Goal: Transaction & Acquisition: Register for event/course

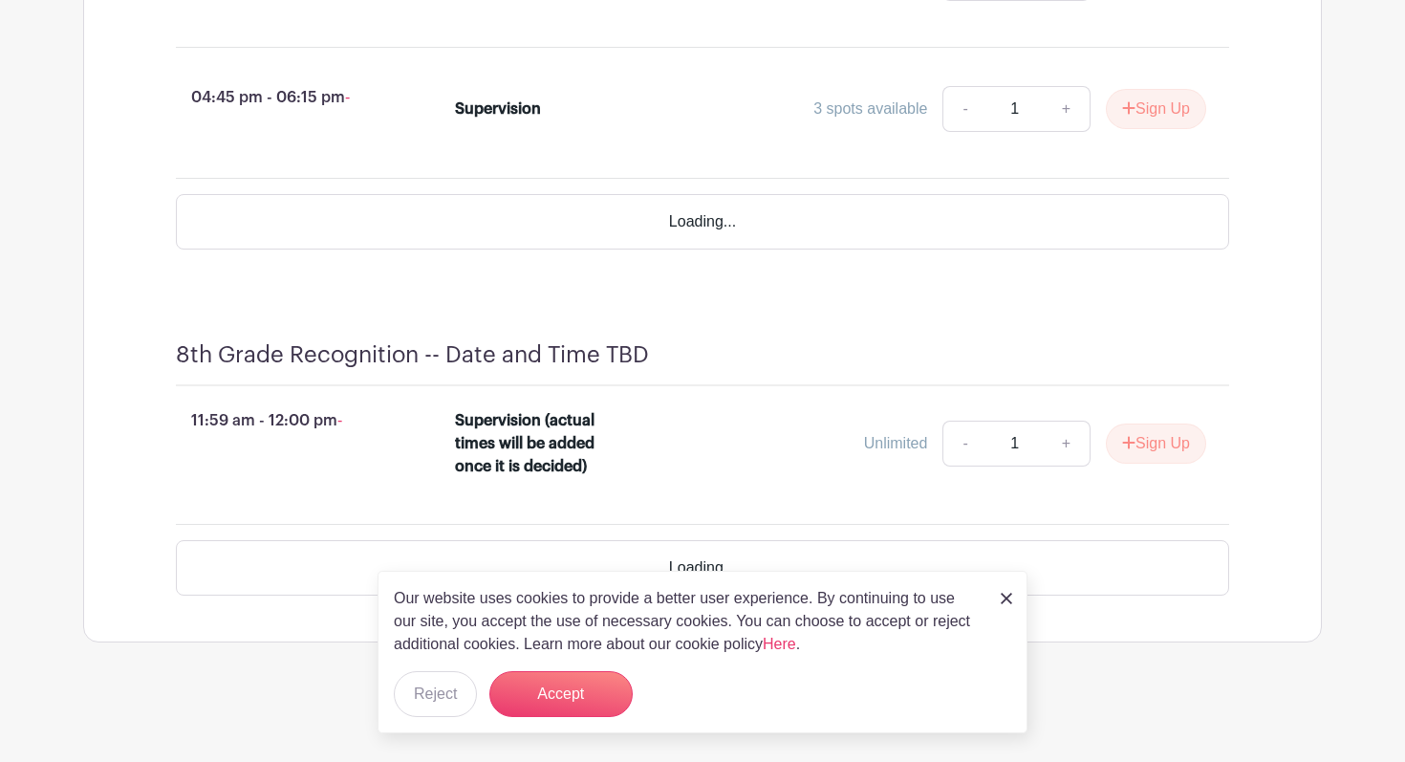
scroll to position [5072, 0]
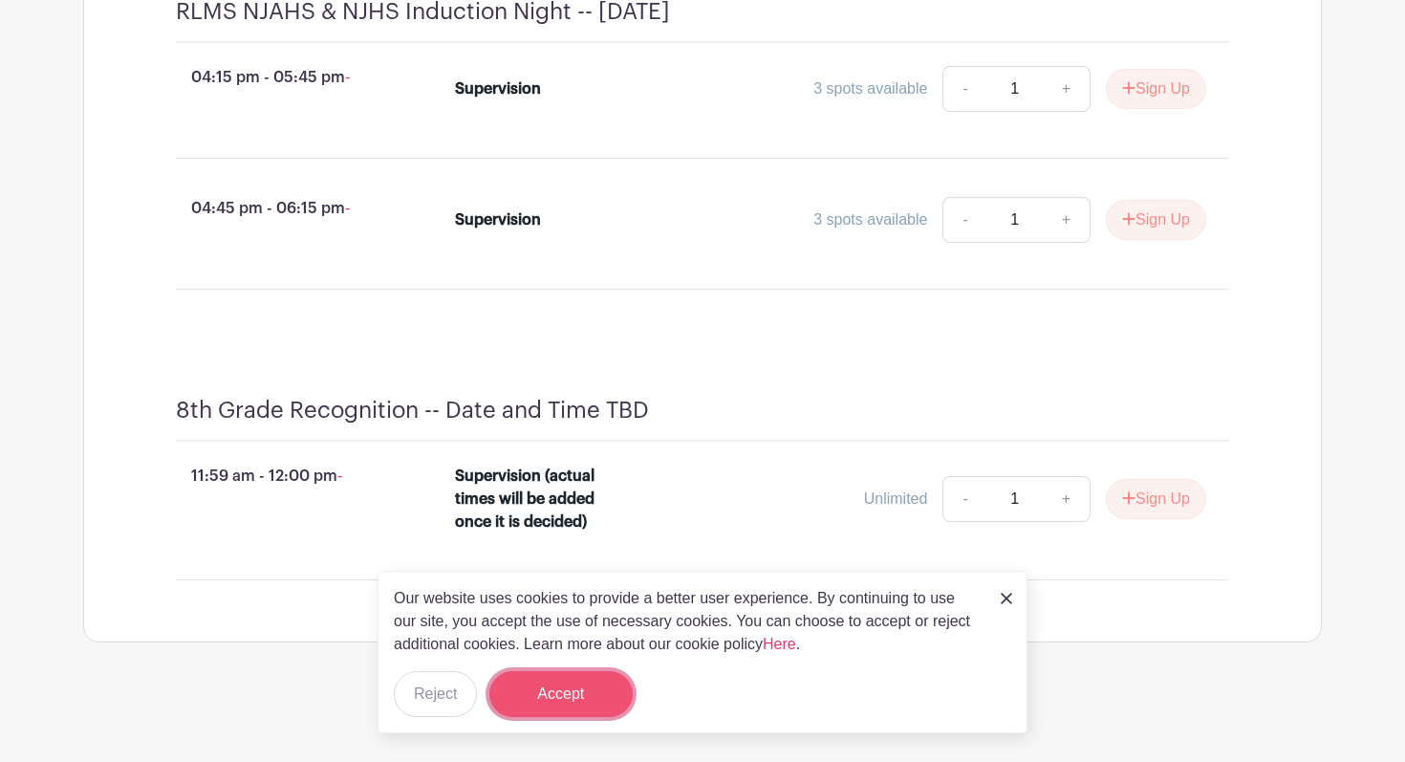
click at [564, 703] on button "Accept" at bounding box center [560, 694] width 143 height 46
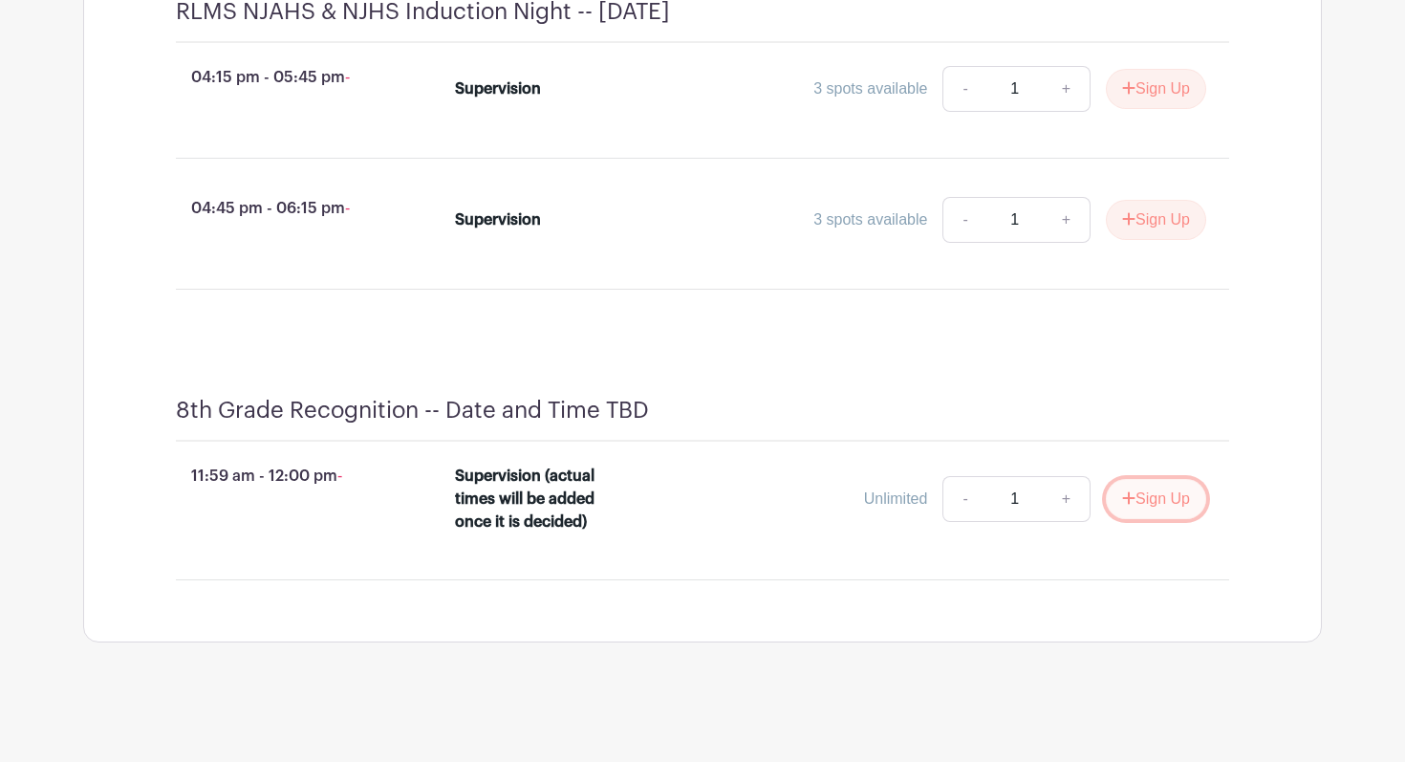
click at [1133, 502] on button "Sign Up" at bounding box center [1156, 499] width 100 height 40
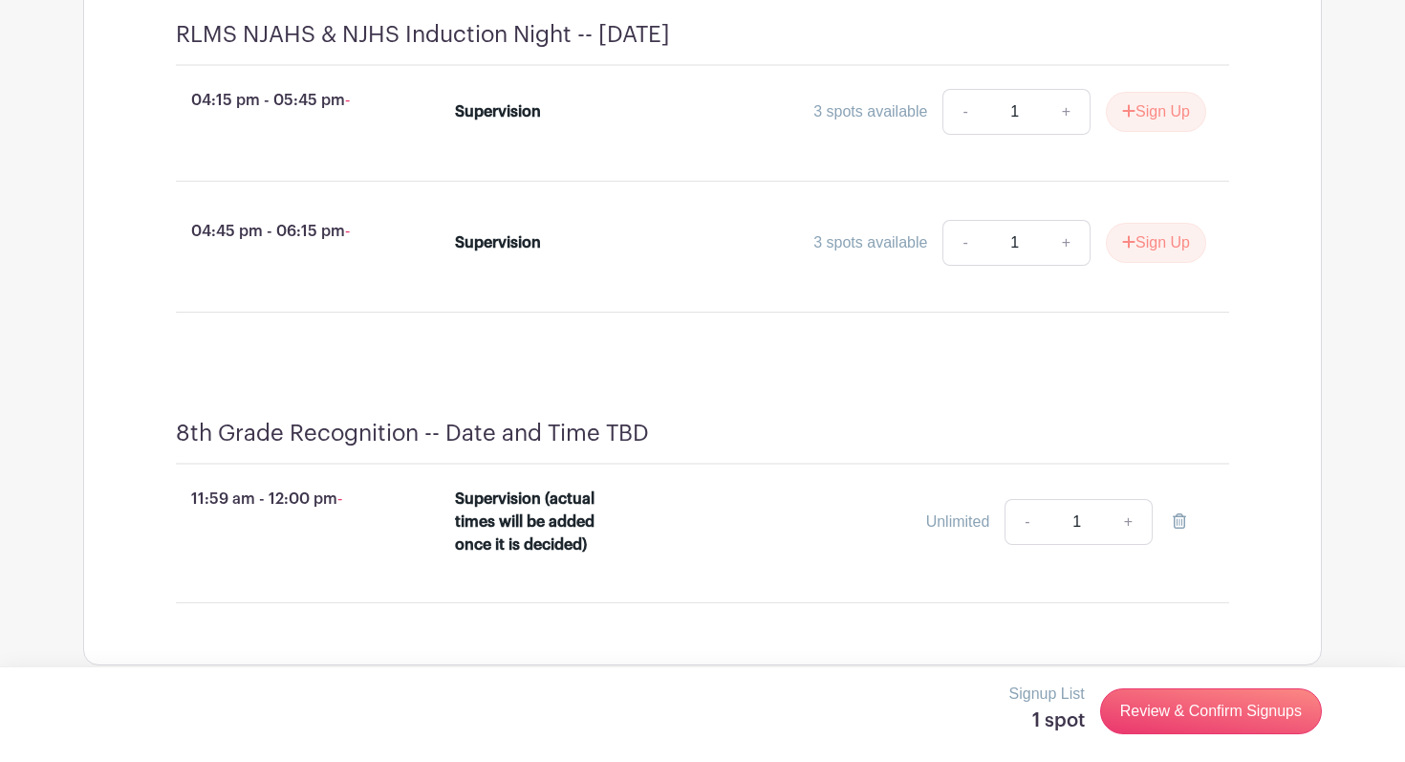
scroll to position [5018, 0]
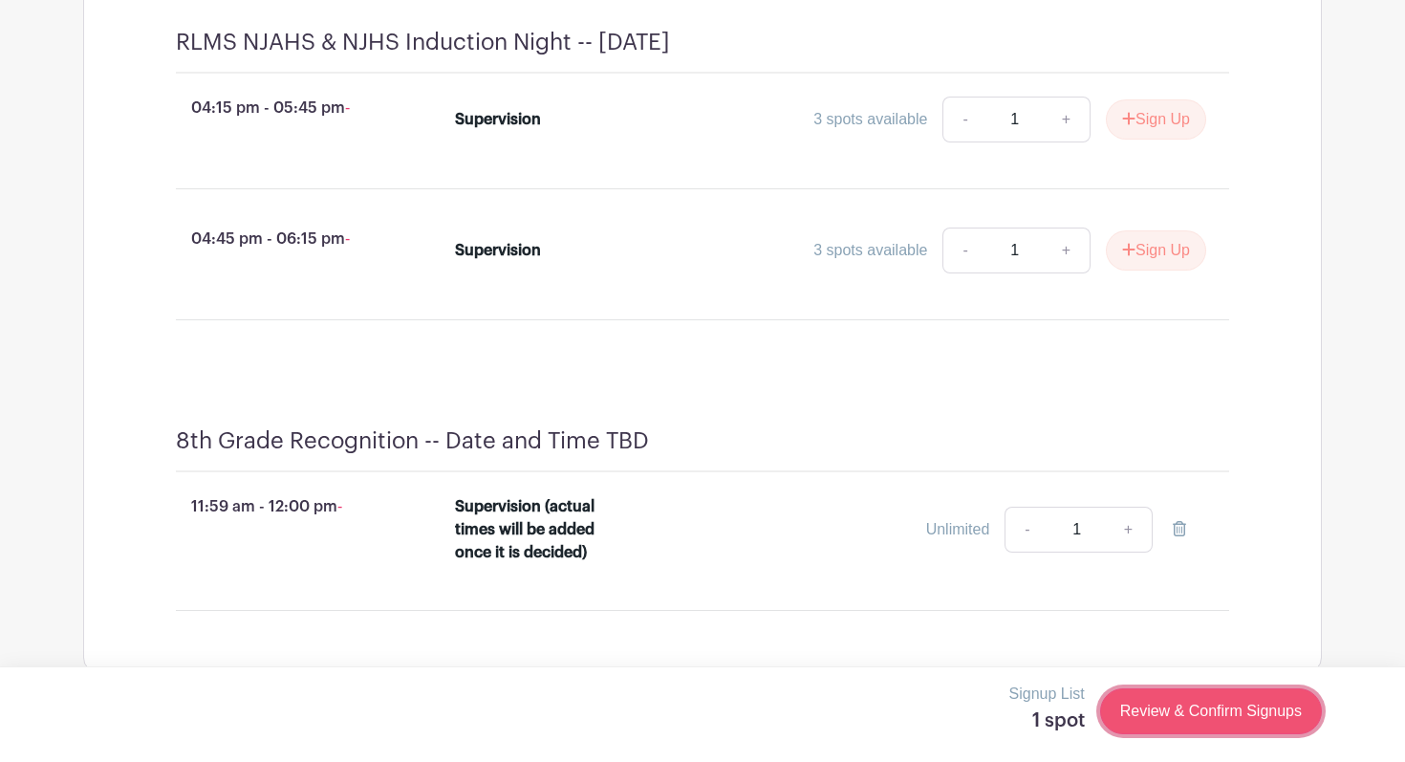
click at [1217, 705] on link "Review & Confirm Signups" at bounding box center [1211, 711] width 222 height 46
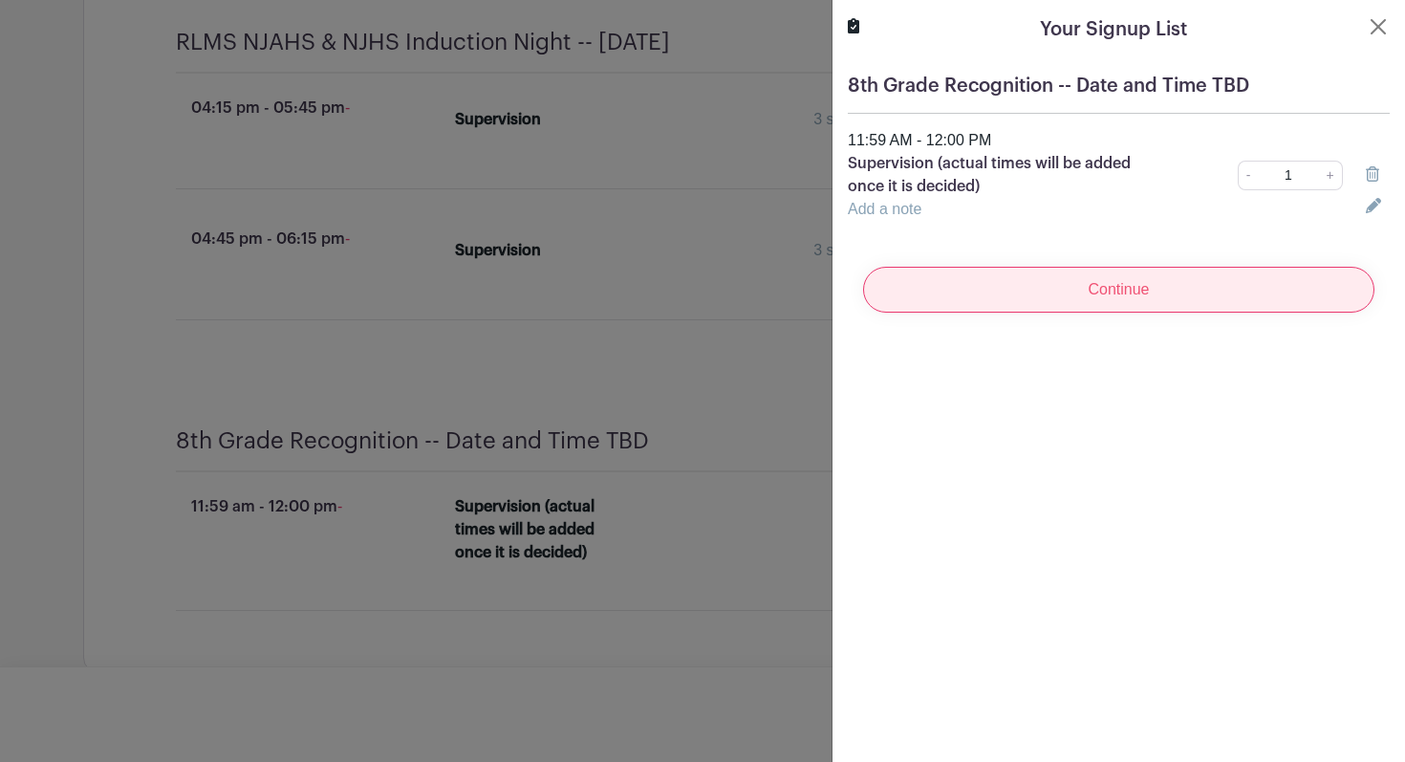
click at [1221, 286] on input "Continue" at bounding box center [1118, 290] width 511 height 46
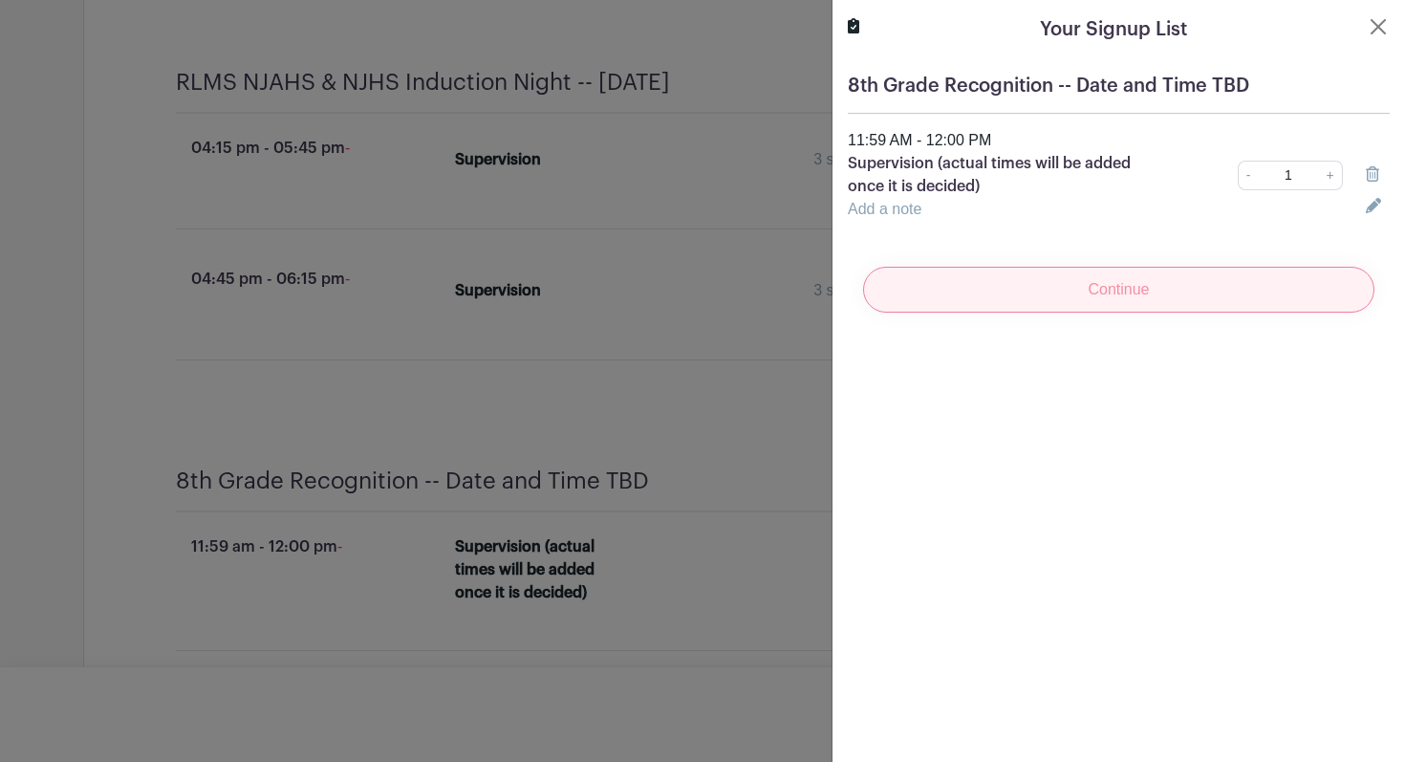
scroll to position [5058, 0]
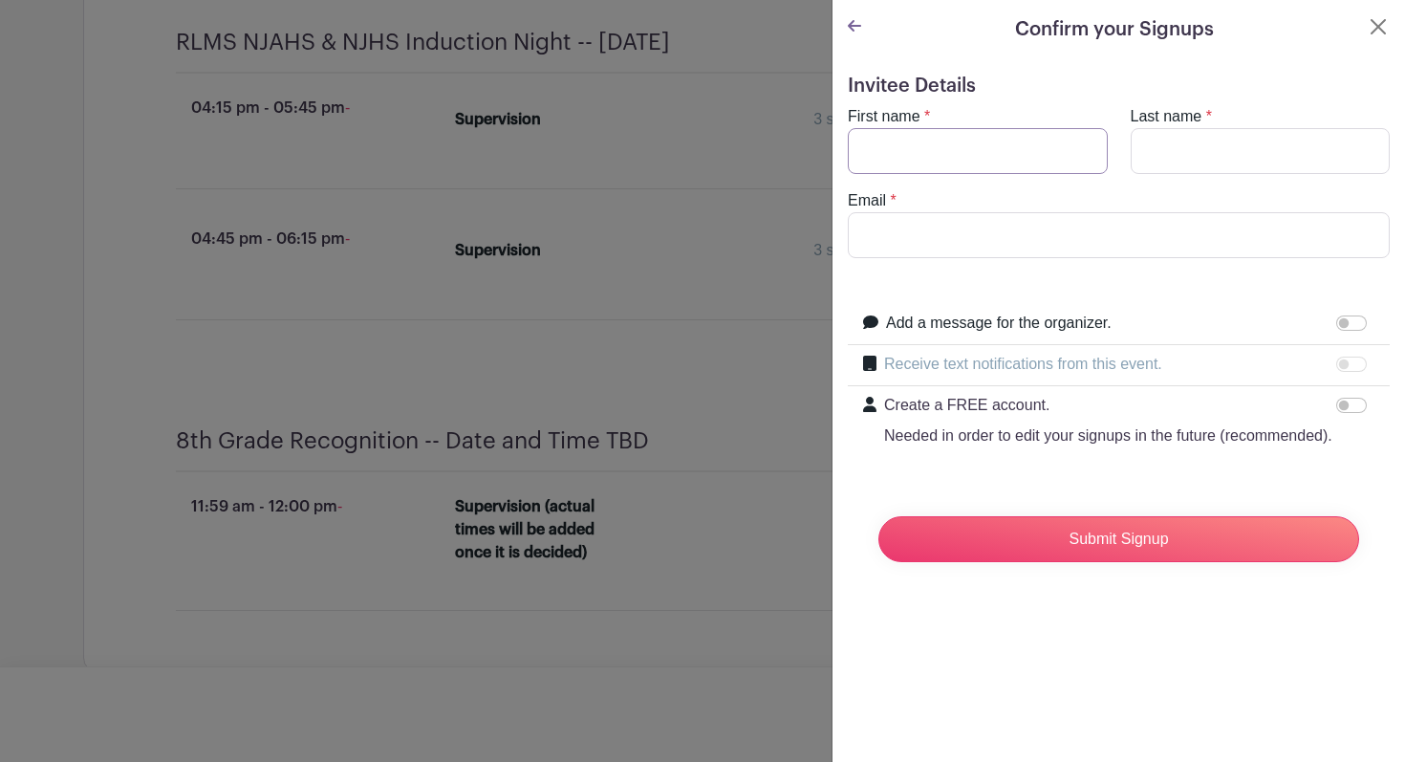
click at [1024, 145] on input "First name" at bounding box center [978, 151] width 260 height 46
type input "[PERSON_NAME]"
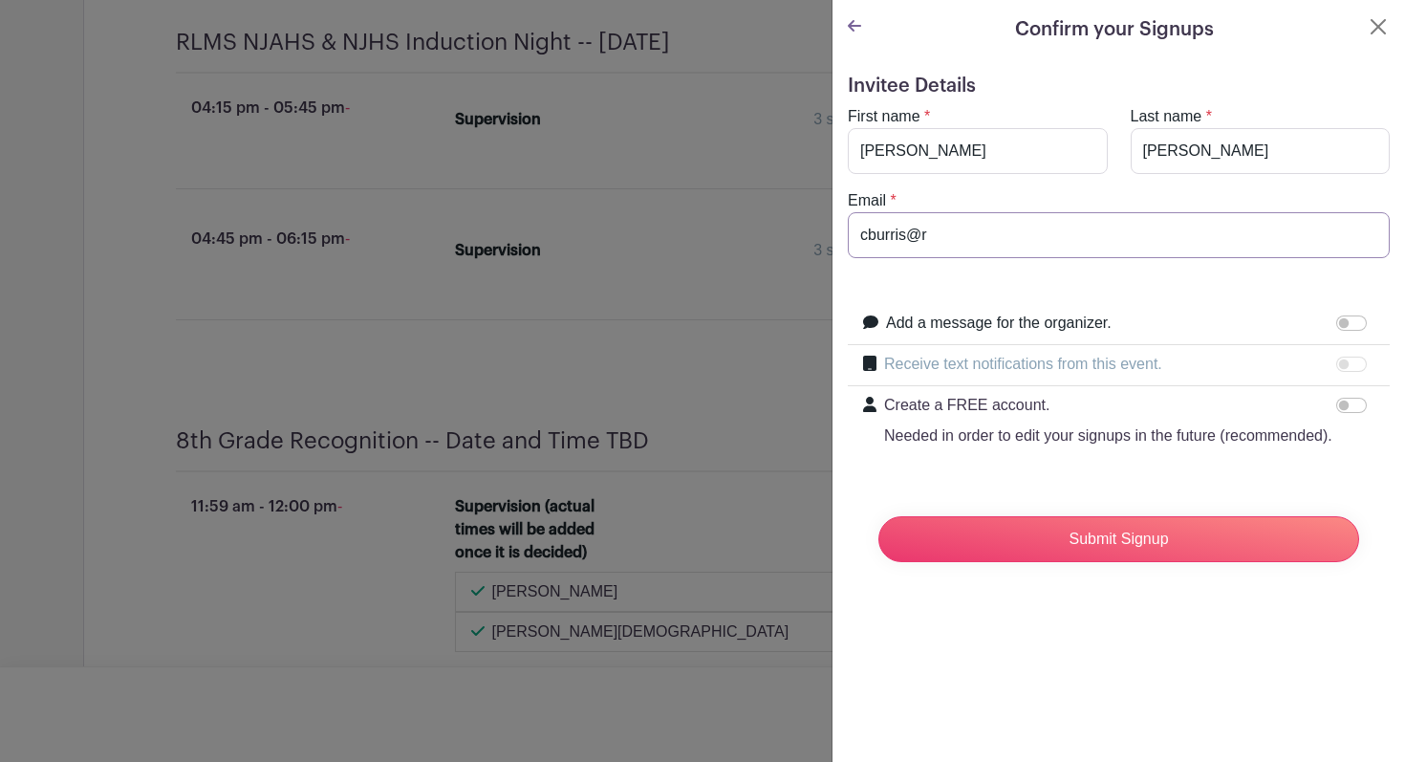
scroll to position [5219, 0]
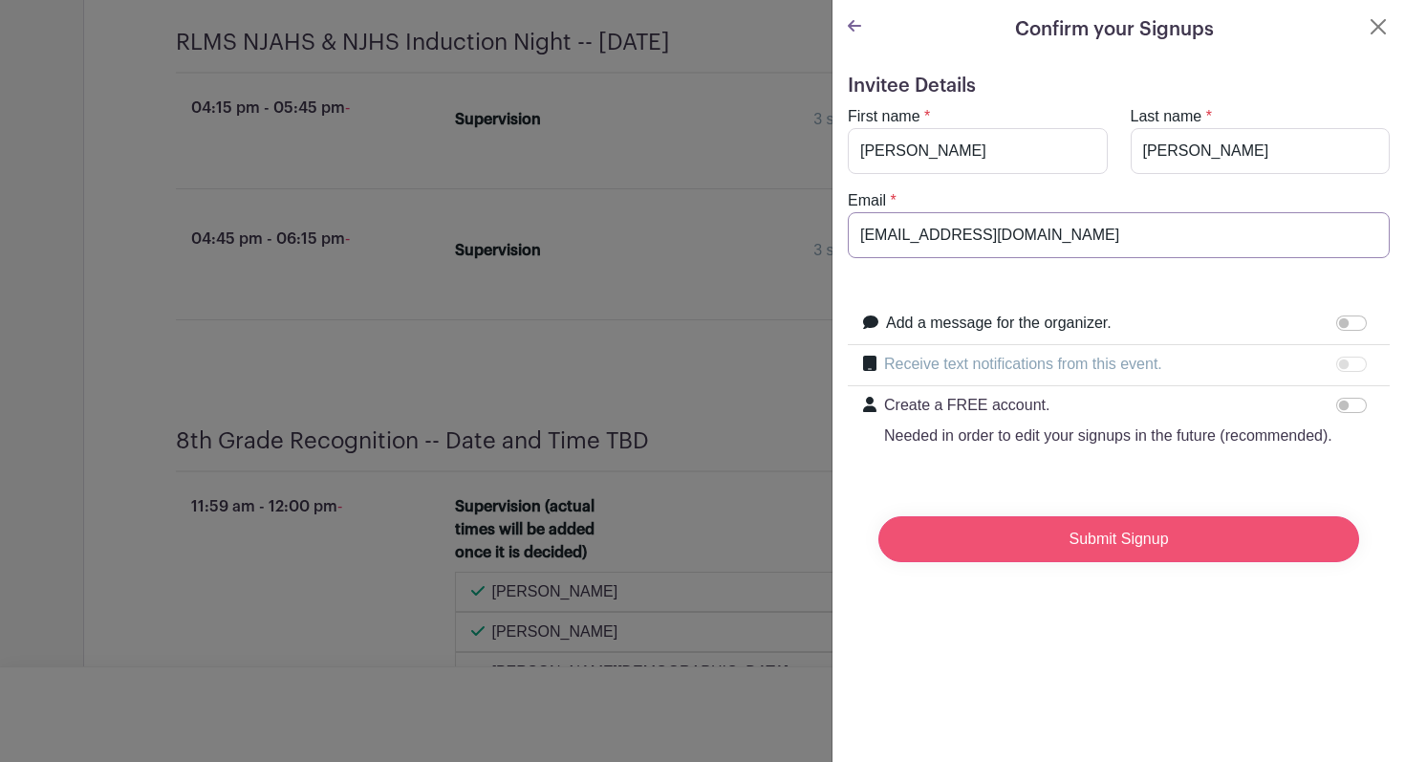
type input "[EMAIL_ADDRESS][DOMAIN_NAME]"
click at [1142, 542] on input "Submit Signup" at bounding box center [1118, 539] width 481 height 46
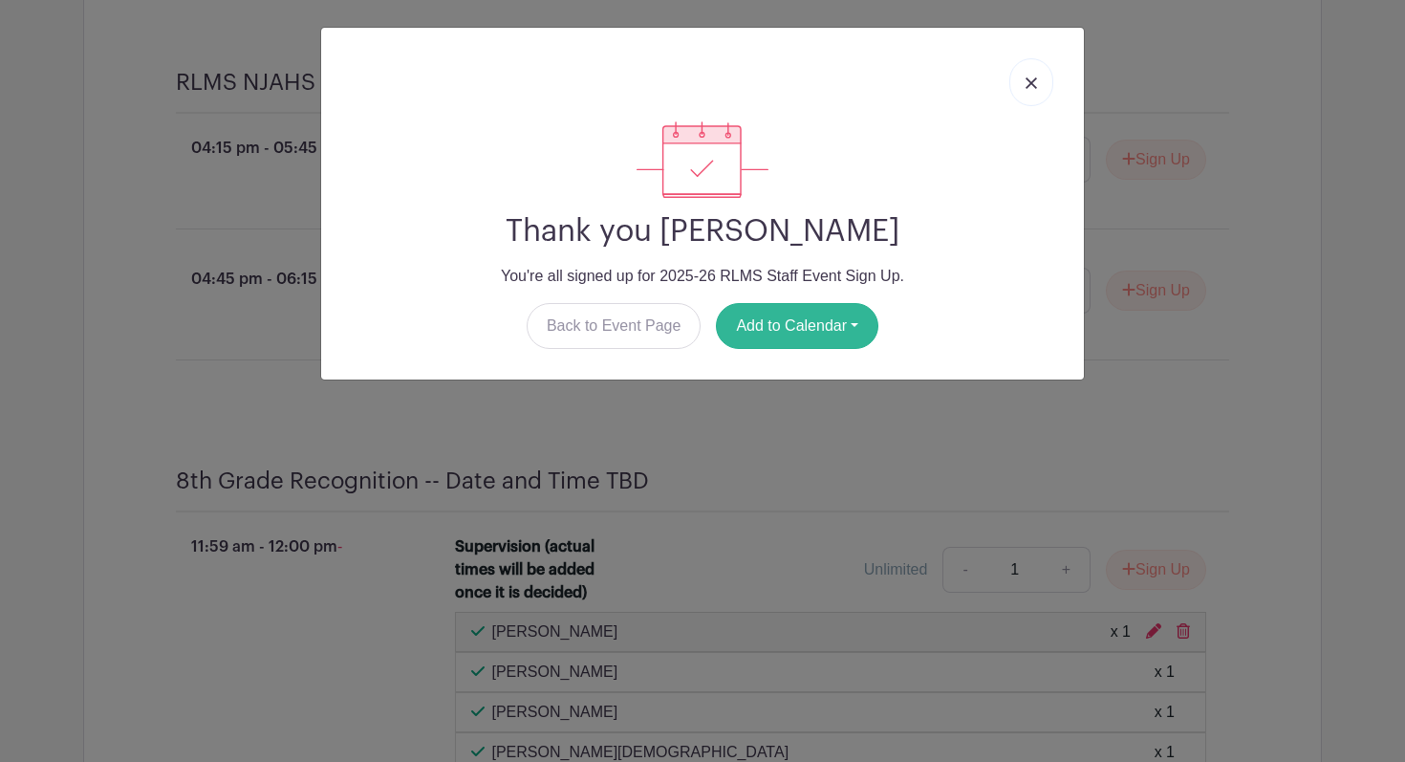
scroll to position [5334, 0]
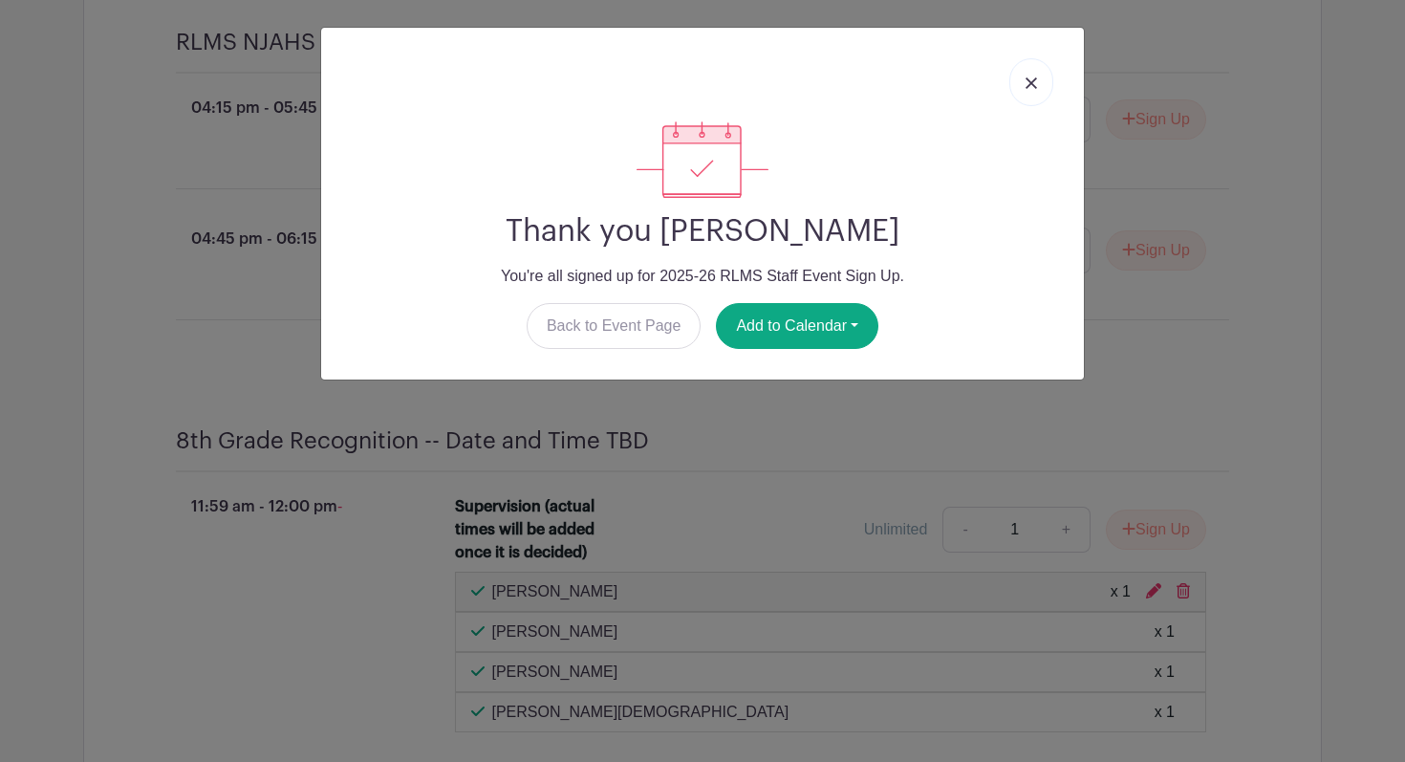
click at [1037, 76] on link at bounding box center [1031, 82] width 44 height 48
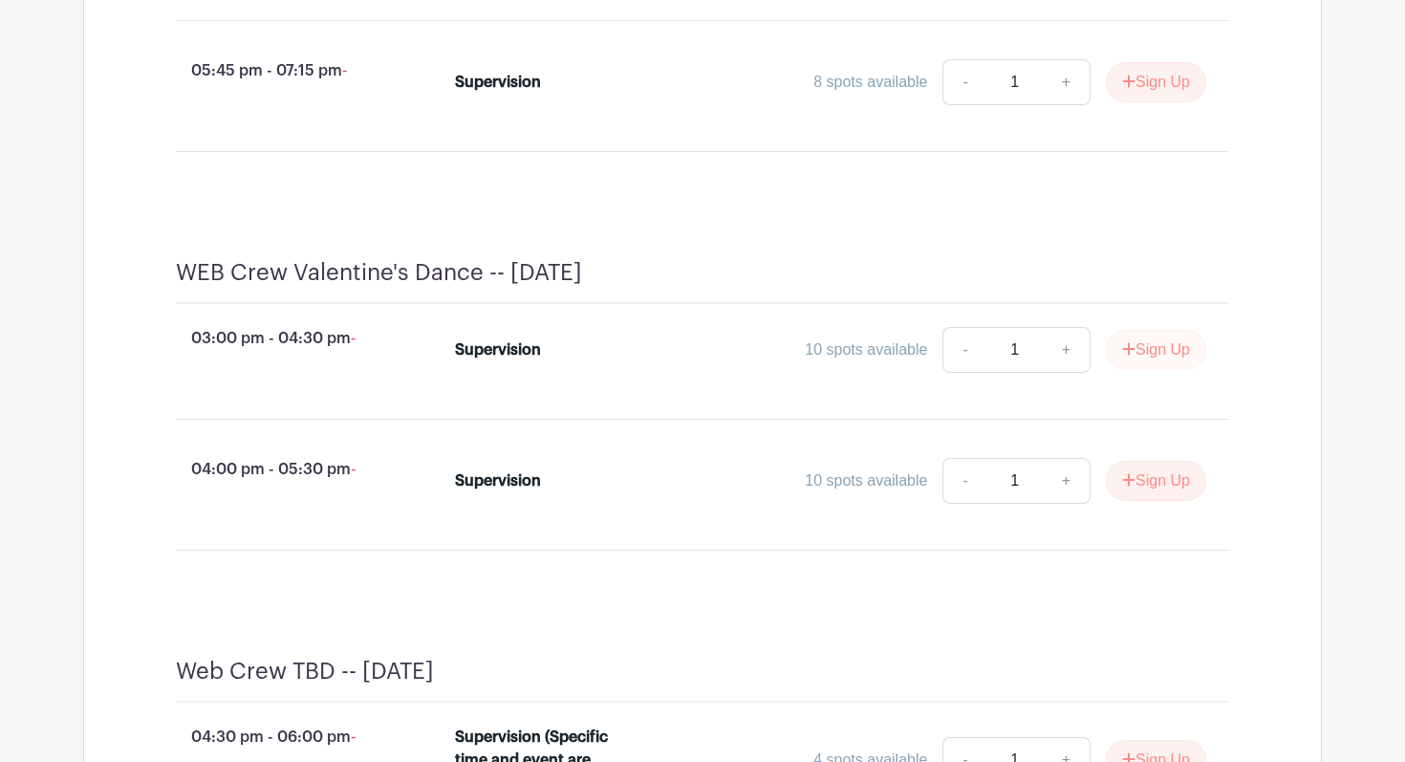
scroll to position [4014, 0]
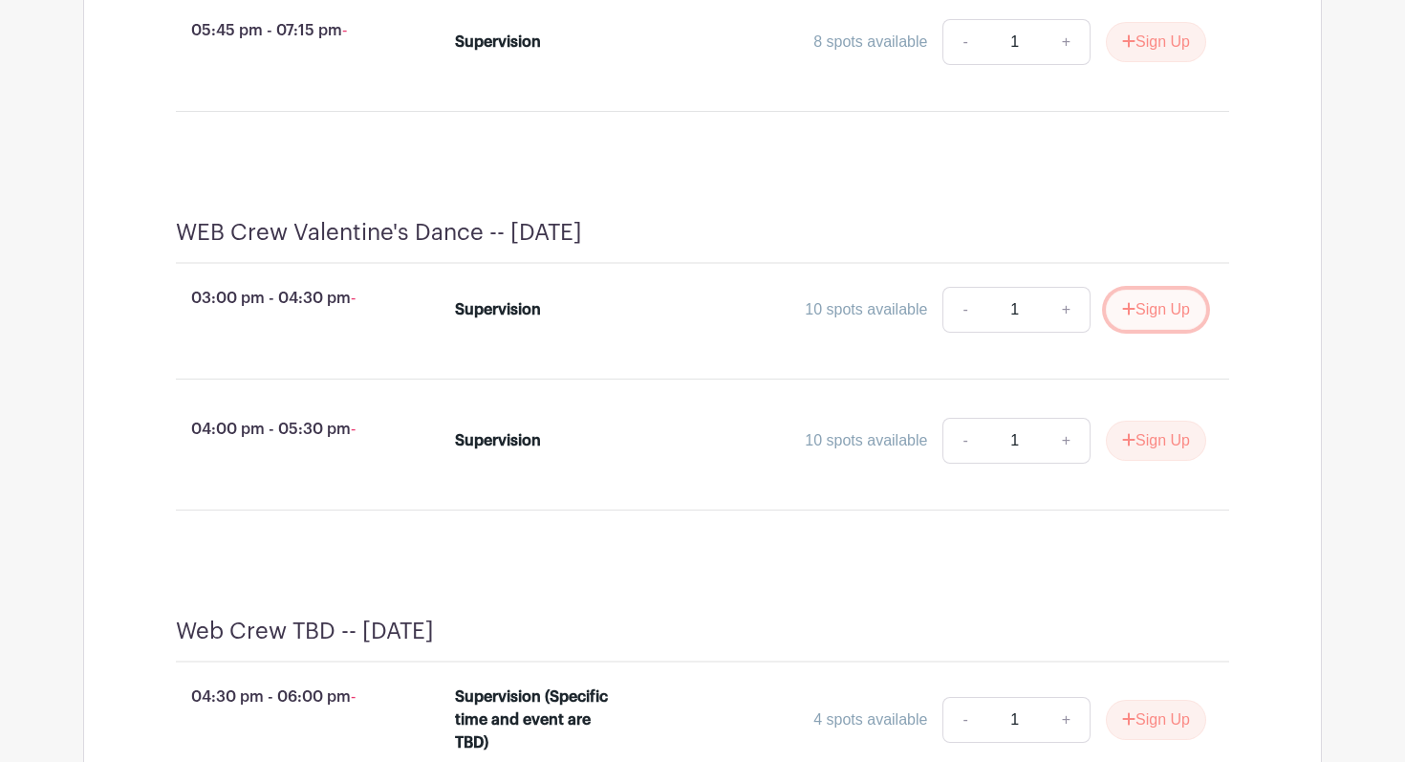
click at [1137, 330] on button "Sign Up" at bounding box center [1156, 310] width 100 height 40
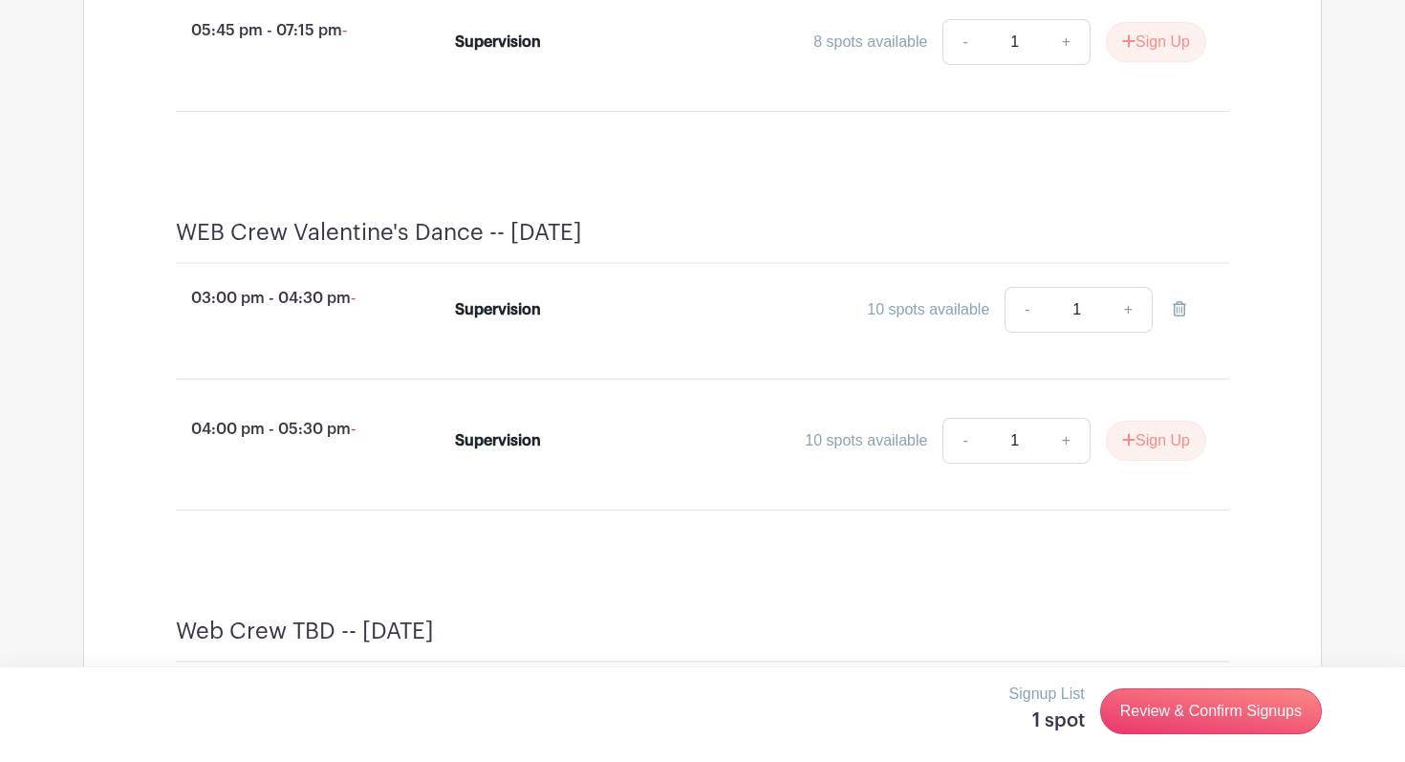
scroll to position [4054, 0]
click at [1181, 699] on link "Review & Confirm Signups" at bounding box center [1211, 711] width 222 height 46
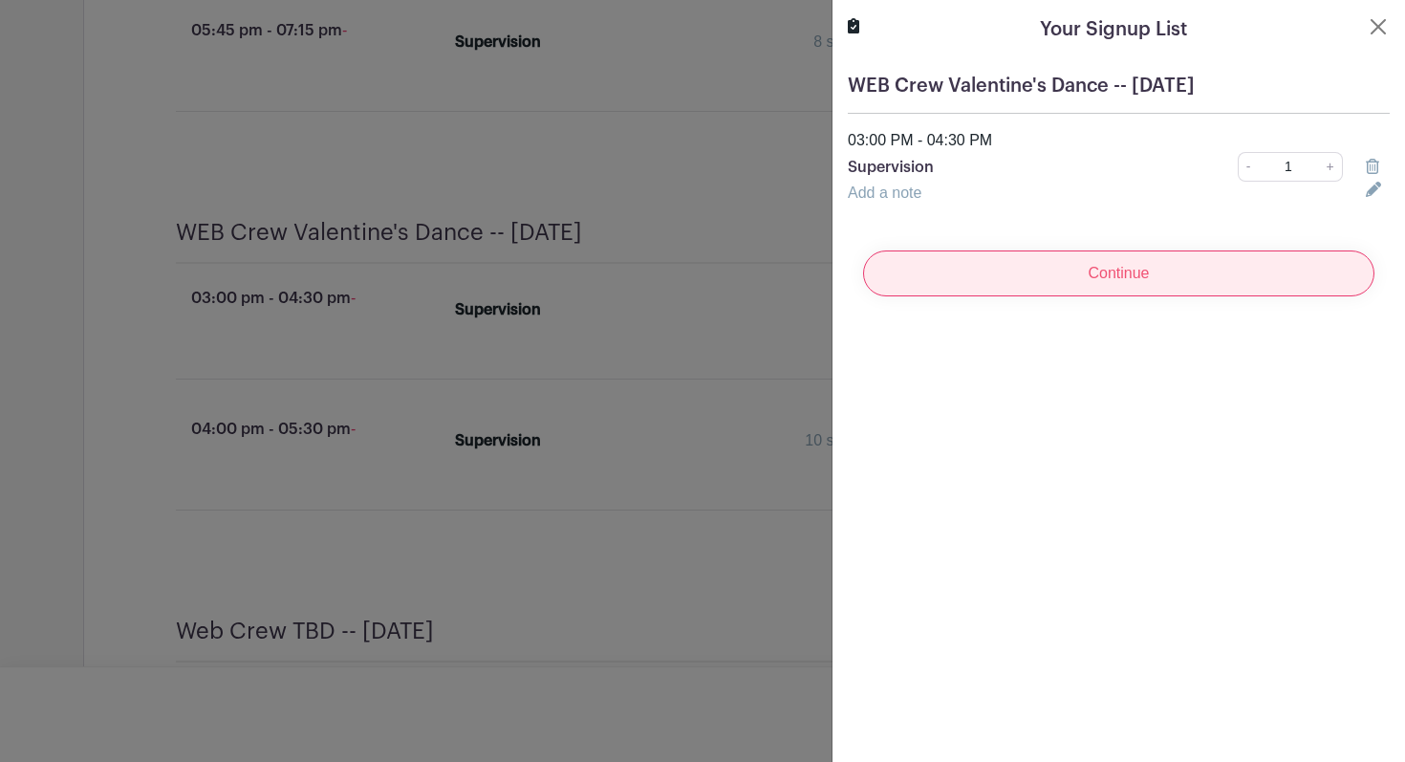
scroll to position [4249, 0]
click at [1173, 272] on input "Continue" at bounding box center [1118, 273] width 511 height 46
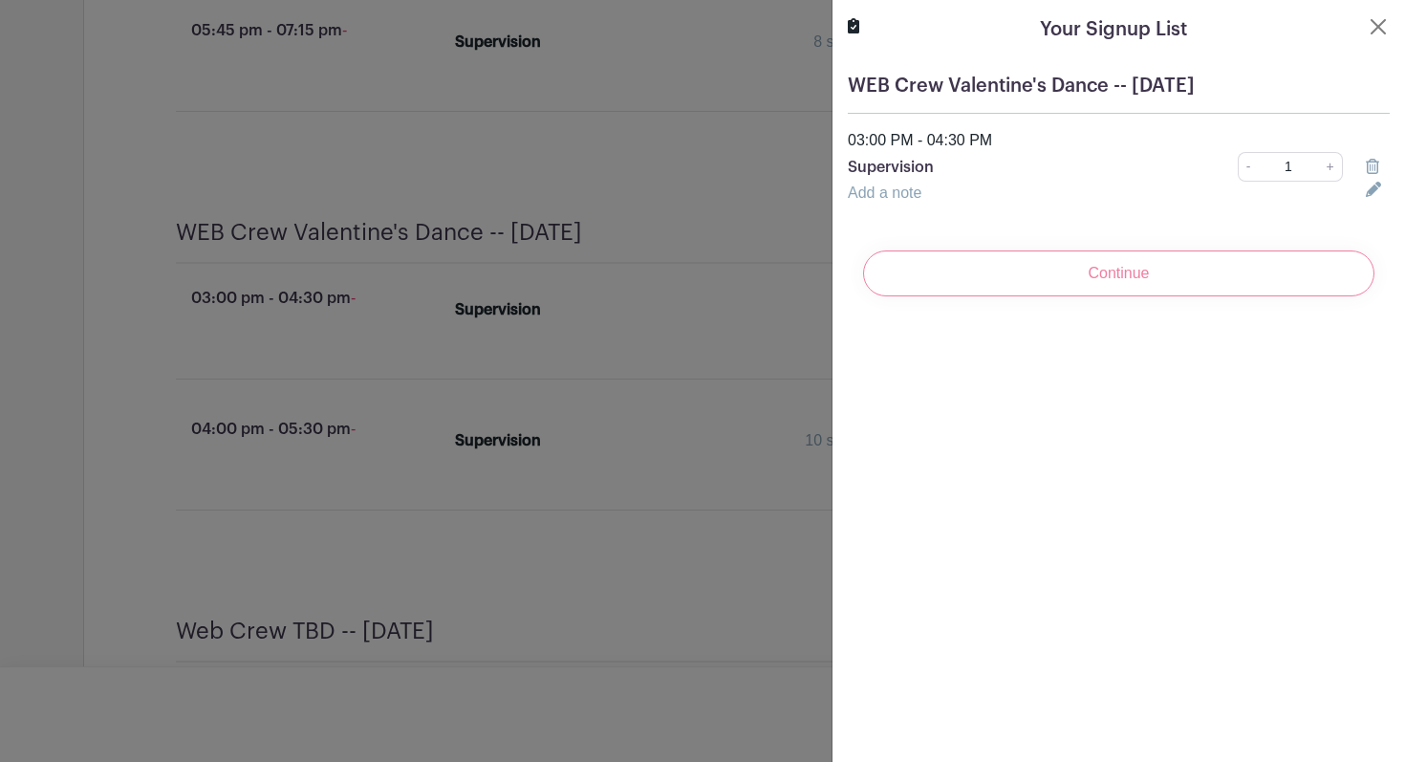
scroll to position [4283, 0]
click at [1137, 275] on div "Continue" at bounding box center [1119, 273] width 542 height 76
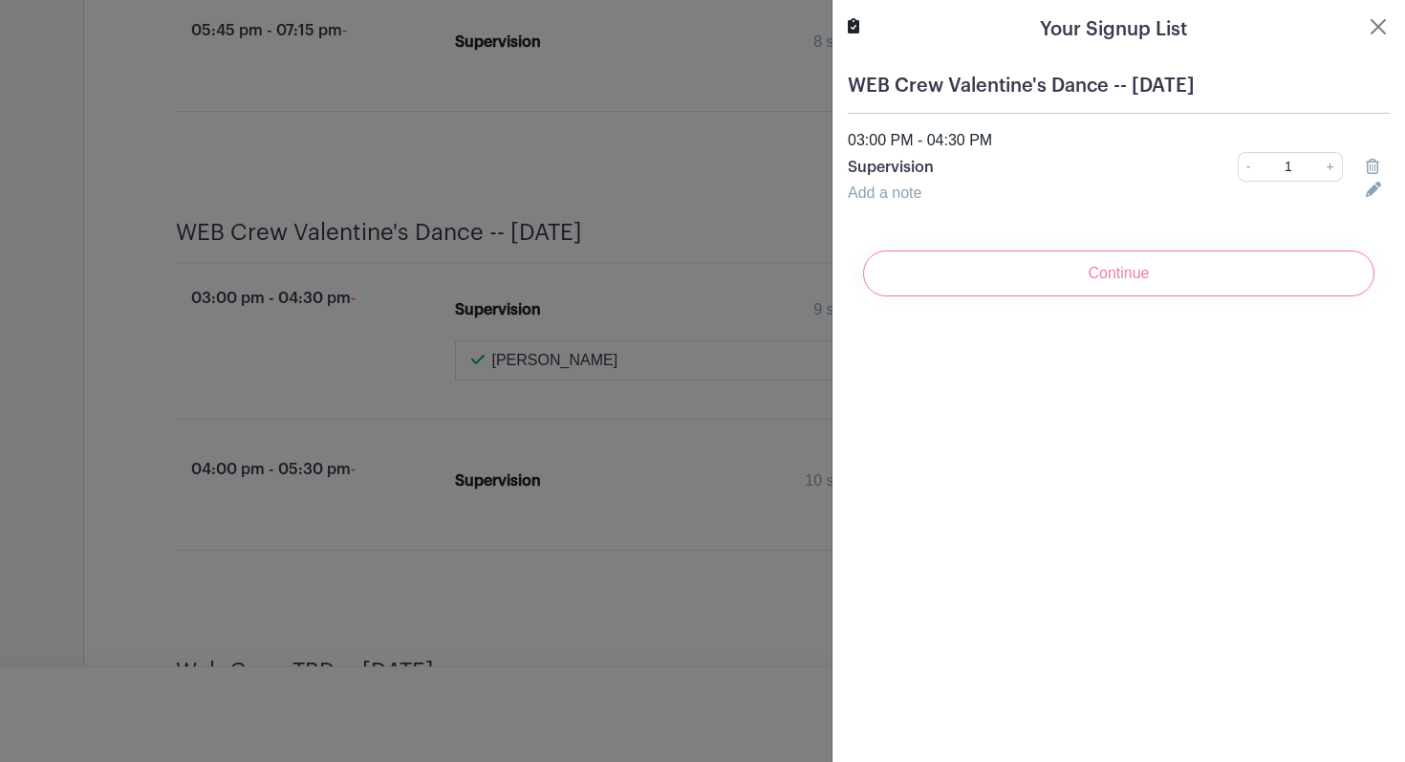
scroll to position [4363, 0]
click at [1127, 278] on div "Continue" at bounding box center [1119, 273] width 542 height 76
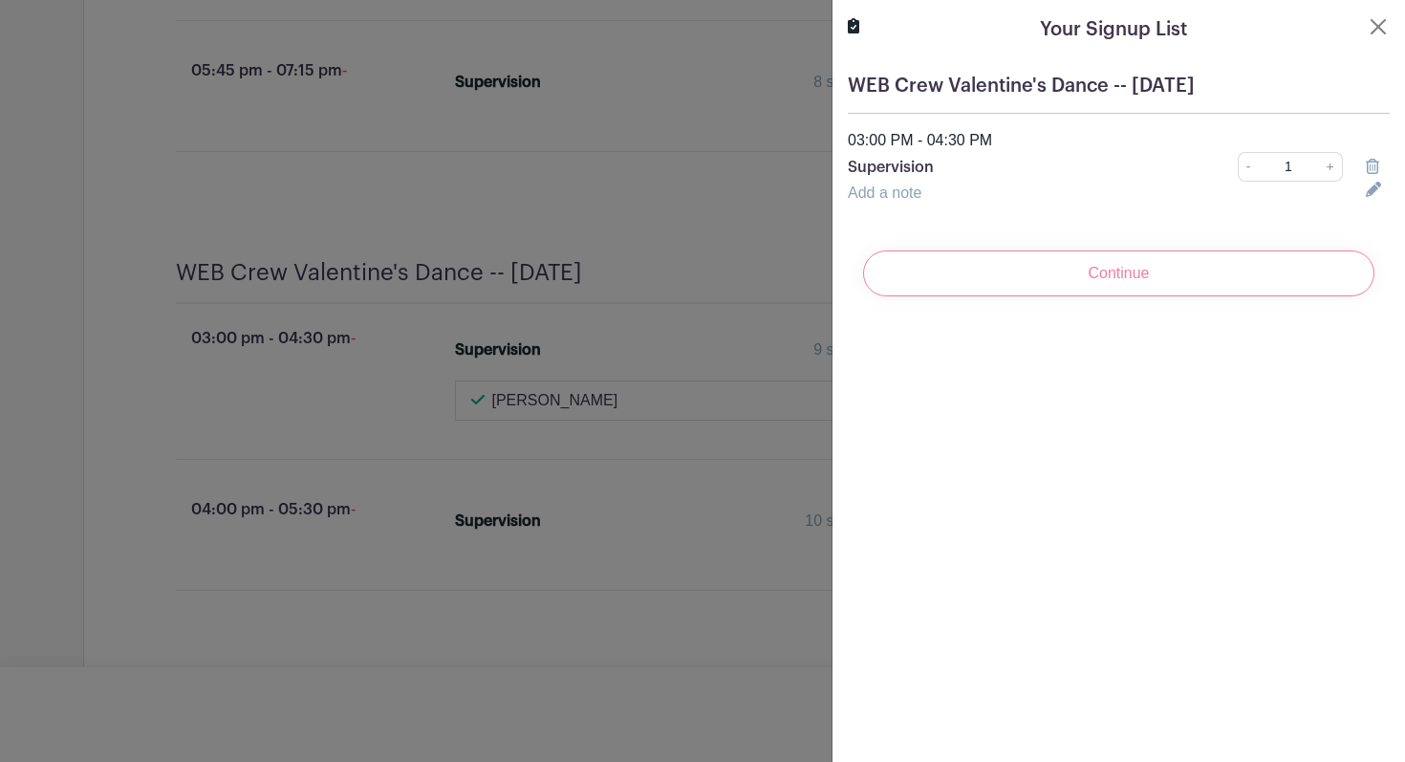
scroll to position [4404, 0]
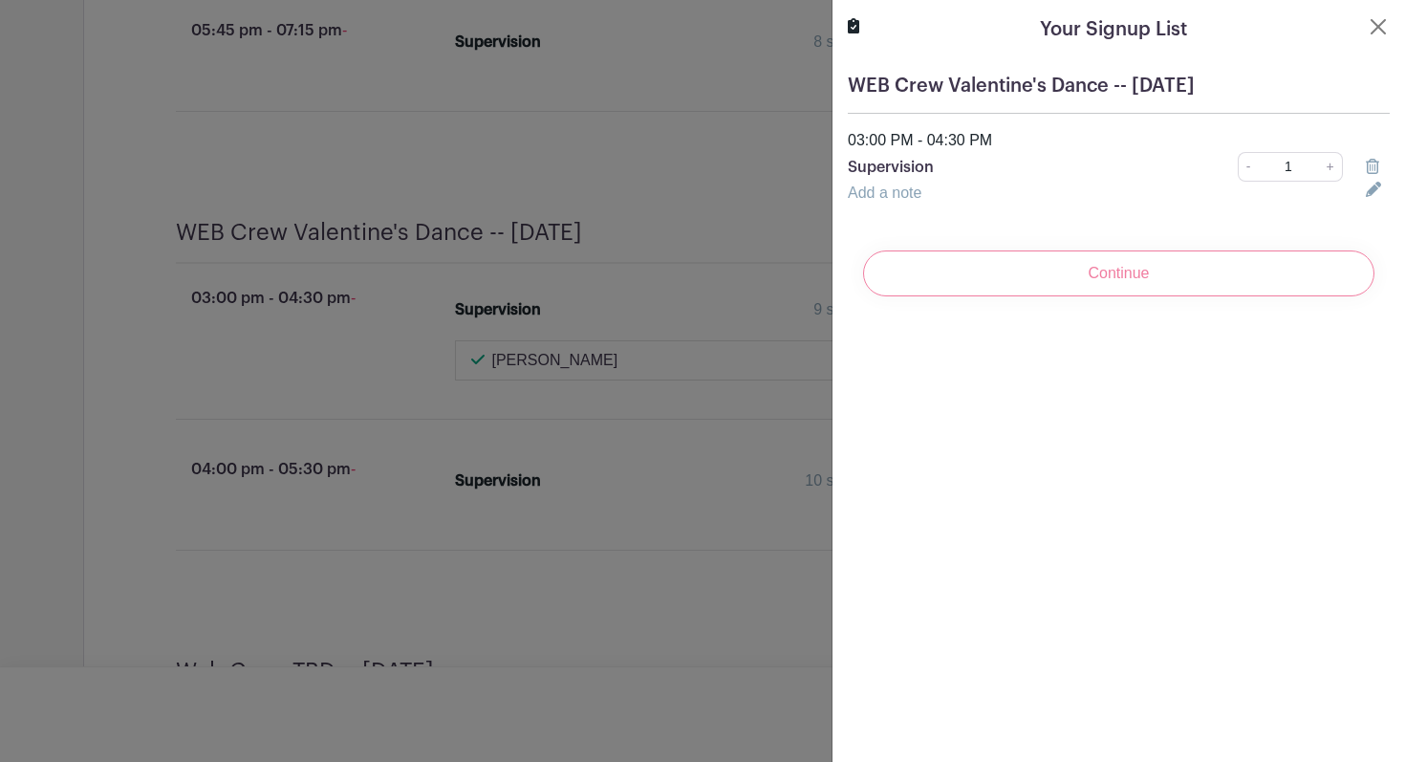
click at [1099, 274] on div "Continue" at bounding box center [1119, 273] width 542 height 76
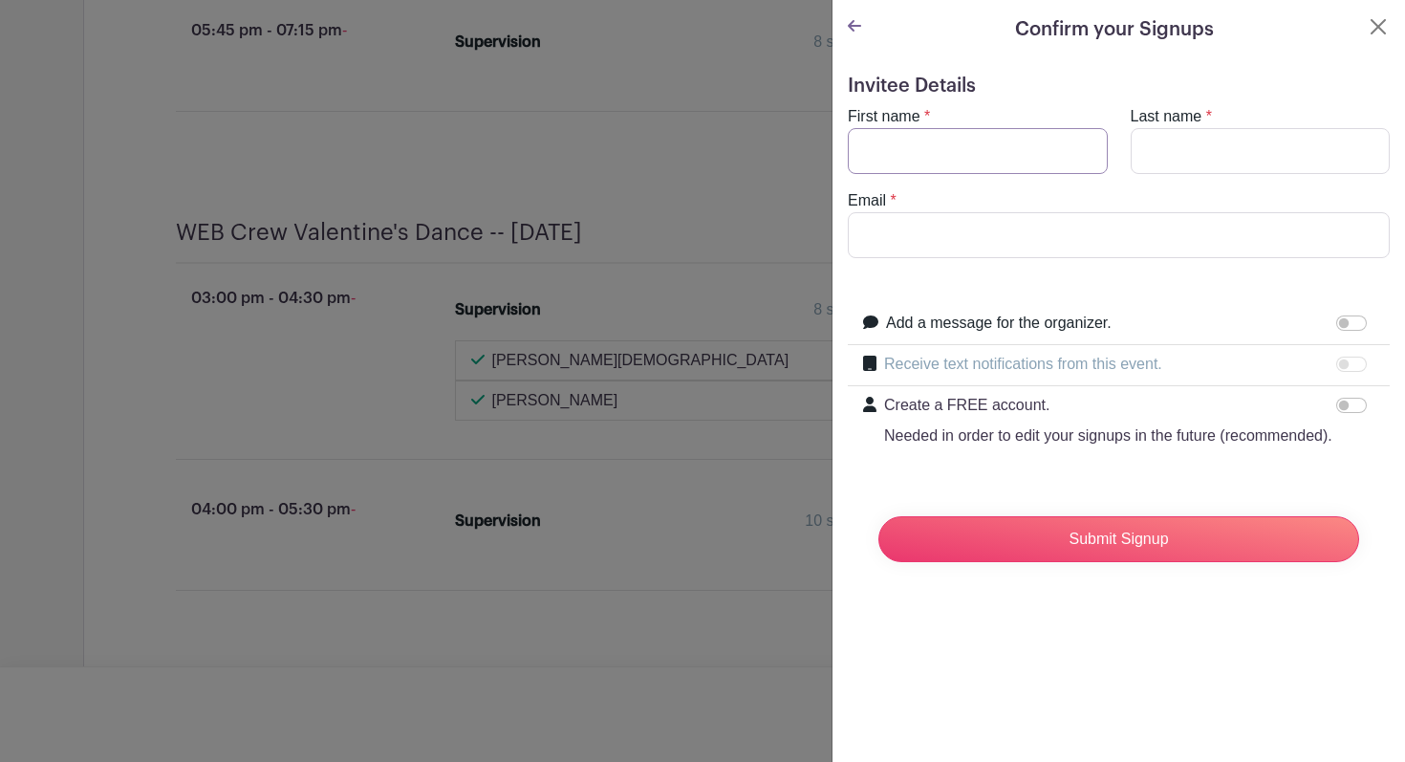
click at [1037, 166] on input "First name" at bounding box center [978, 151] width 260 height 46
type input "[PERSON_NAME]"
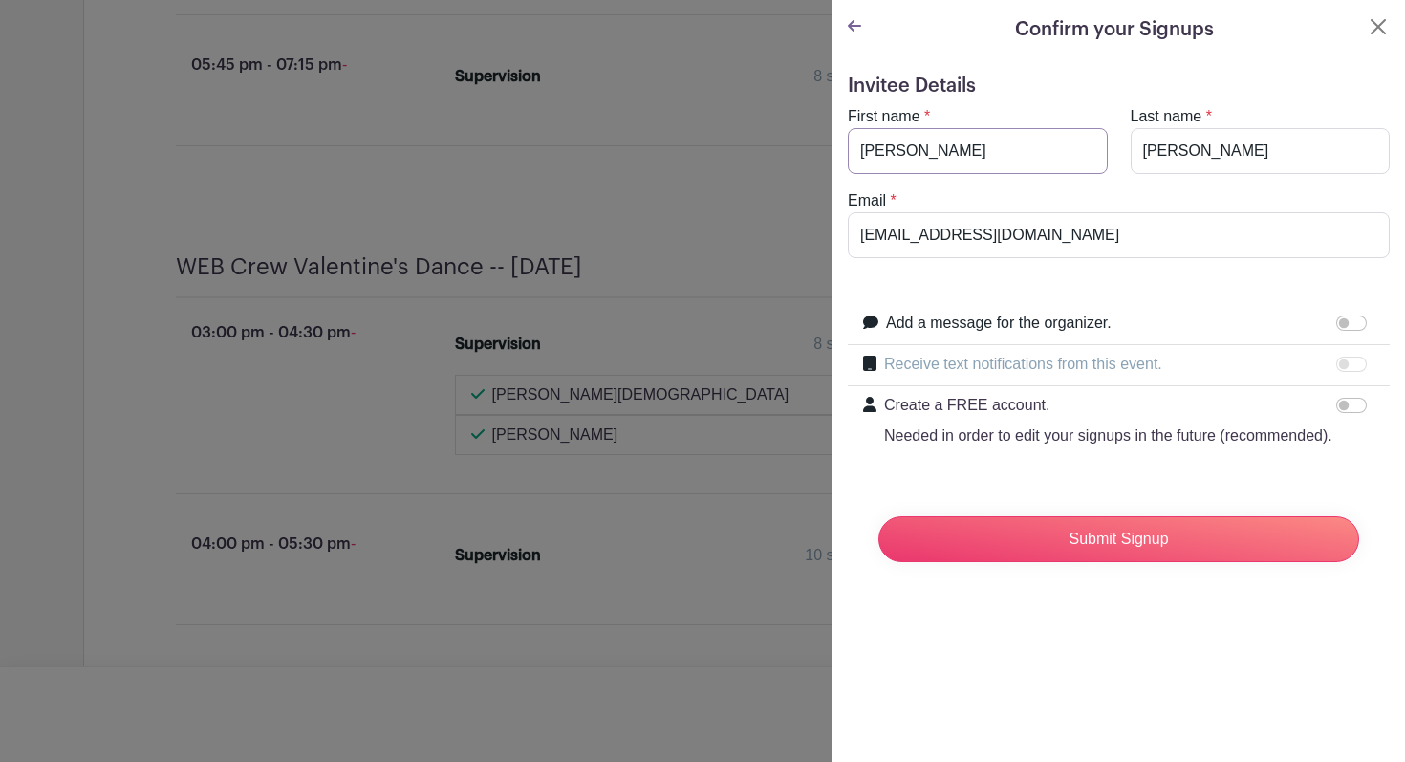
scroll to position [4438, 0]
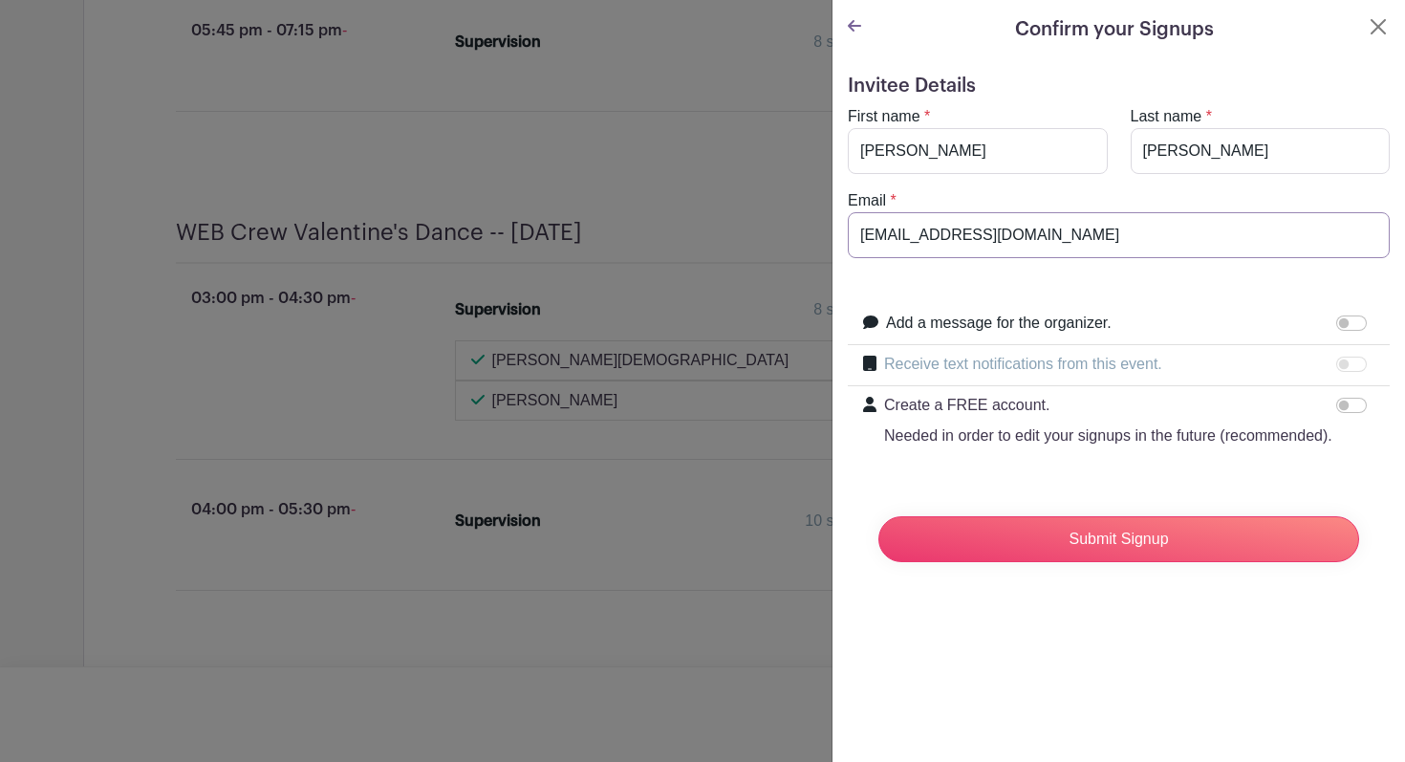
drag, startPoint x: 1063, startPoint y: 237, endPoint x: 802, endPoint y: 241, distance: 261.0
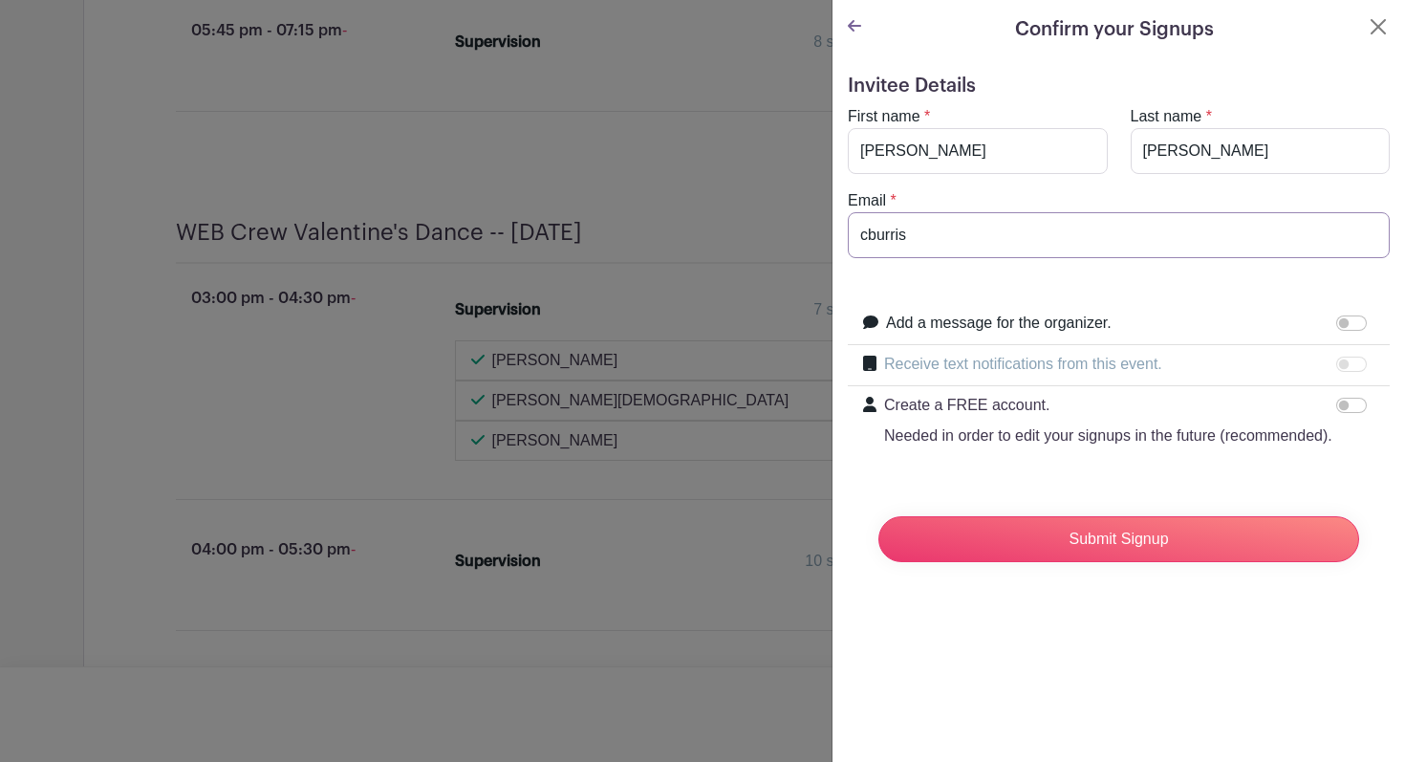
type input "[EMAIL_ADDRESS][DOMAIN_NAME]"
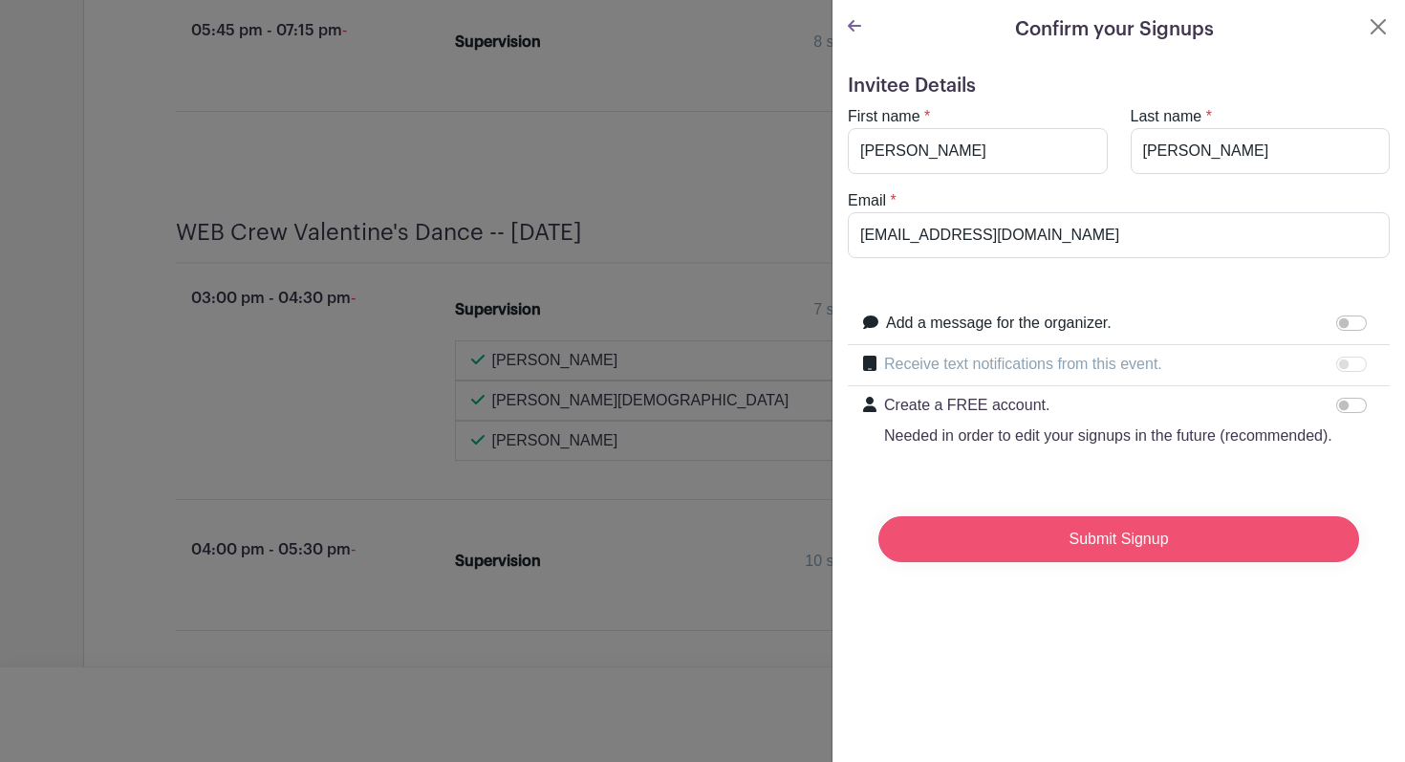
click at [993, 539] on input "Submit Signup" at bounding box center [1118, 539] width 481 height 46
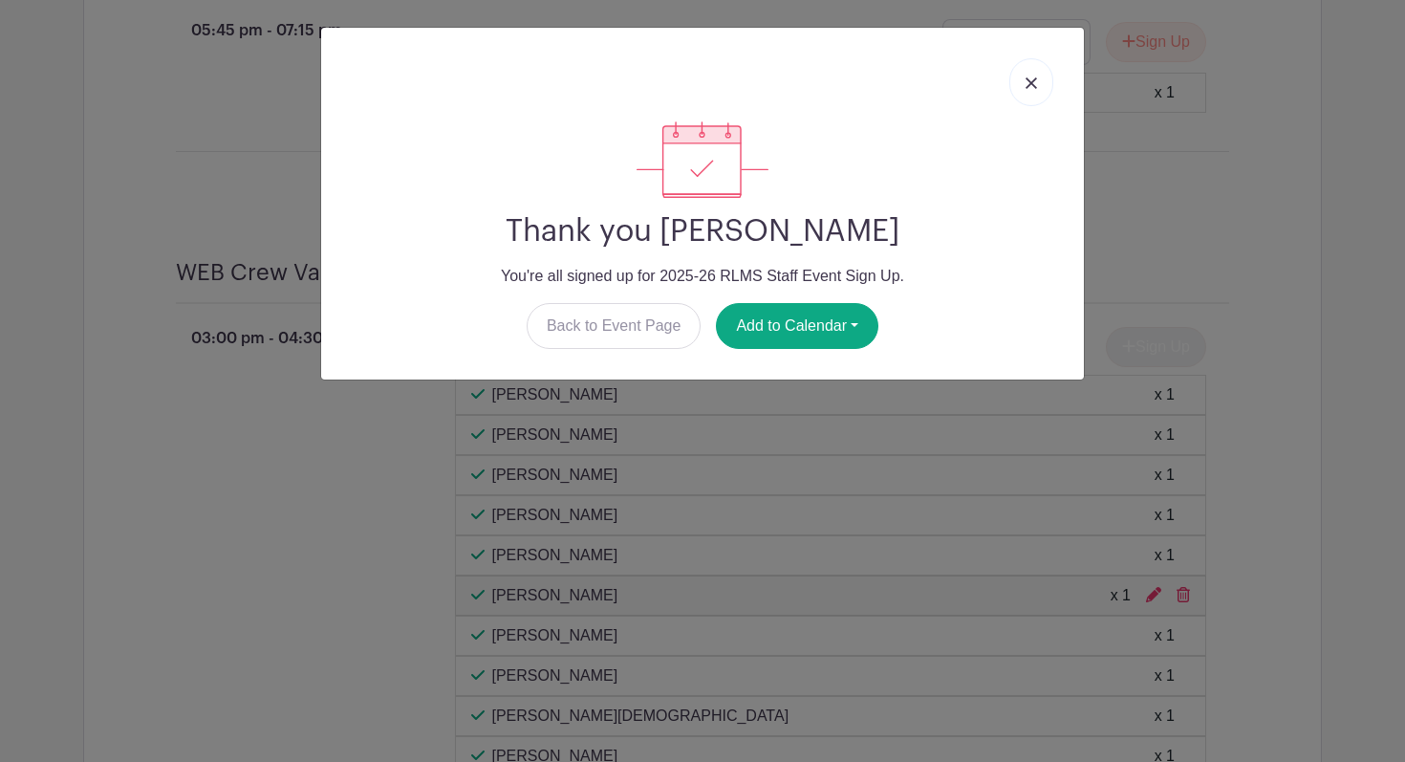
scroll to position [4960, 0]
click at [1049, 87] on link at bounding box center [1031, 82] width 44 height 48
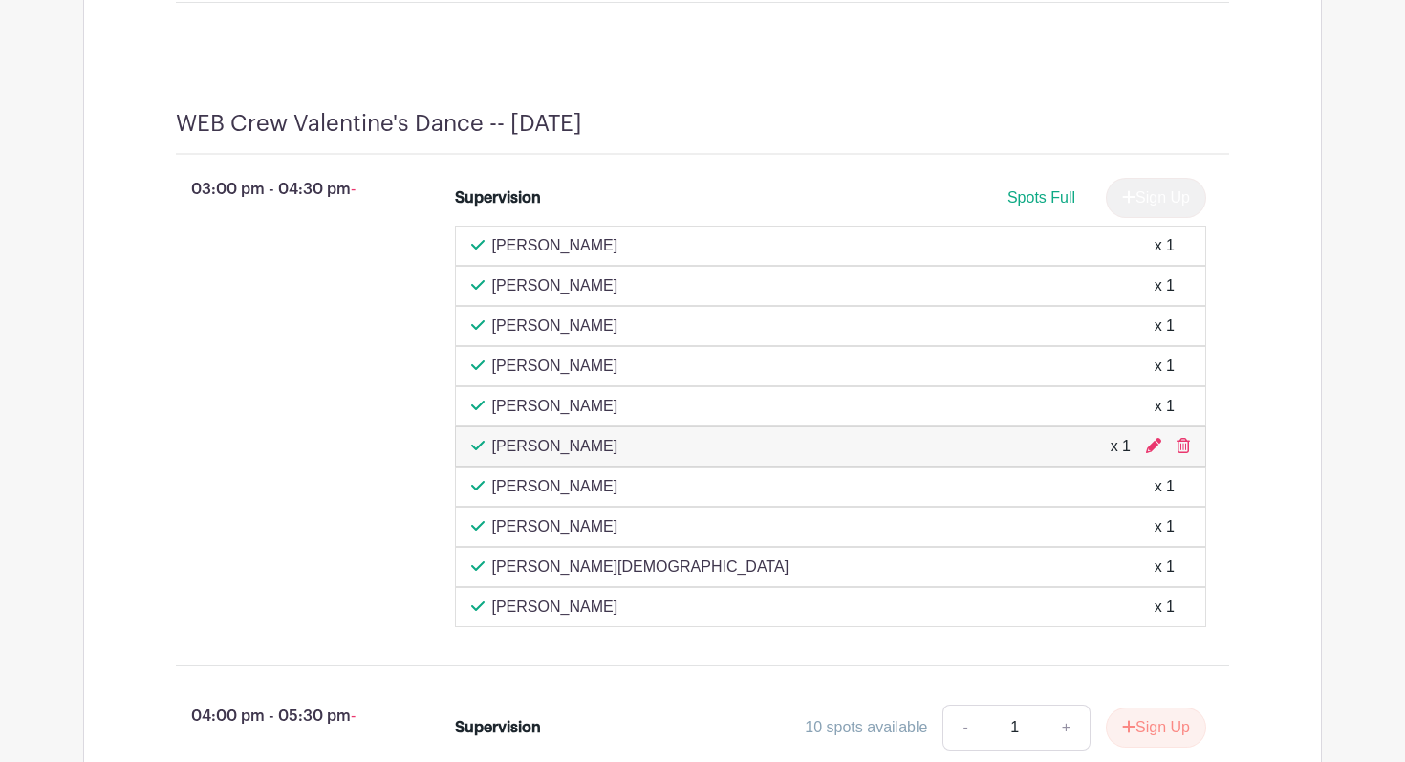
scroll to position [5149, 0]
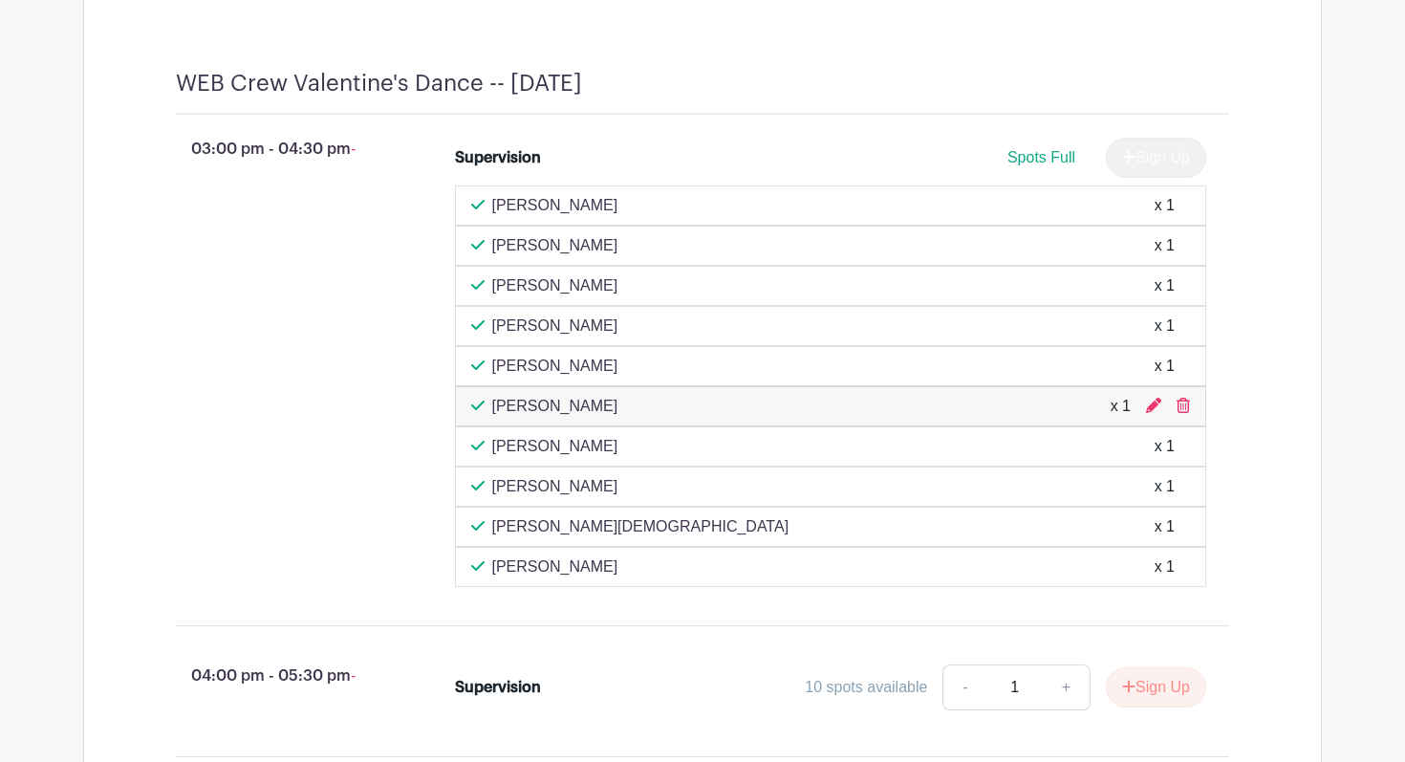
click at [1234, 88] on div "WEB Crew Valentine's Dance -- [DATE] 03:00 pm - 04:30 pm - Supervision Spots Fu…" at bounding box center [702, 421] width 1145 height 794
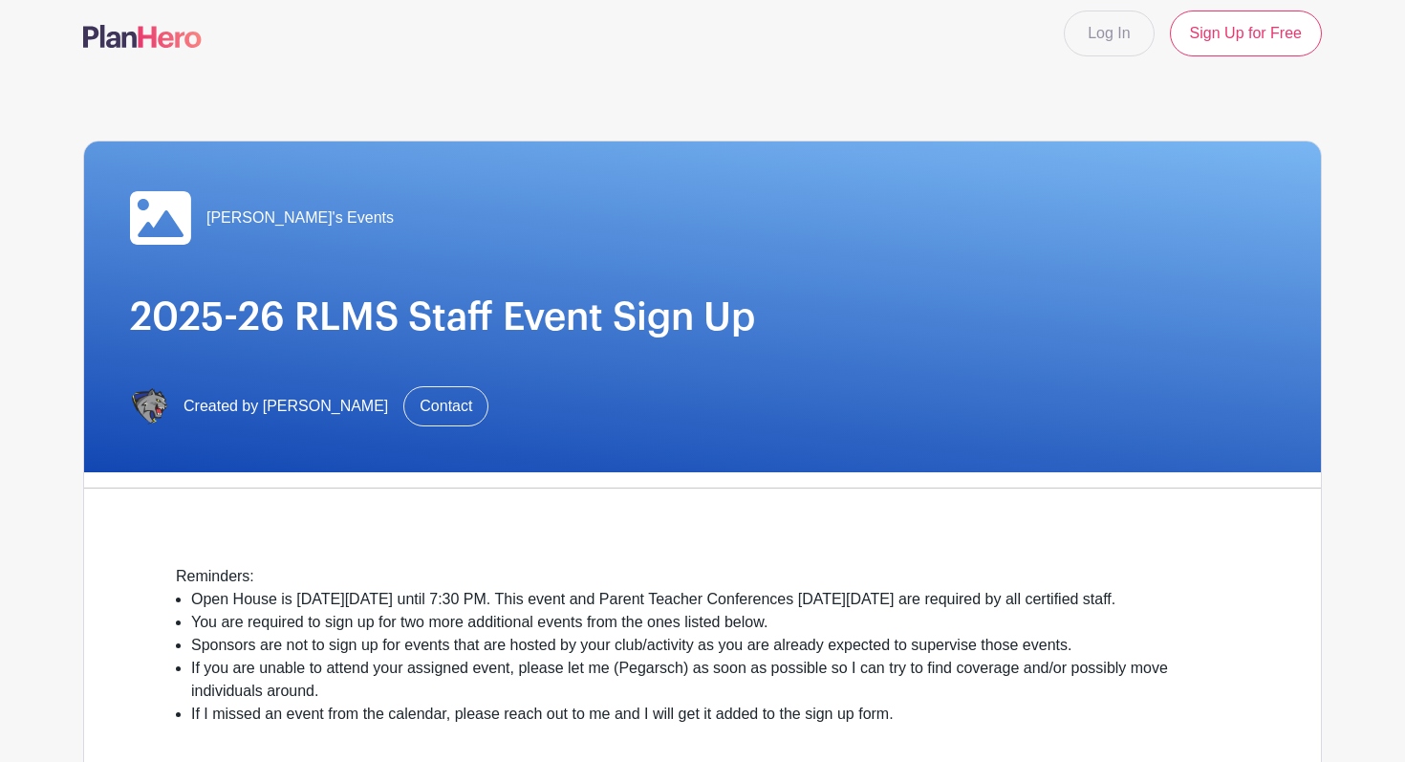
scroll to position [0, 0]
